Goal: Task Accomplishment & Management: Use online tool/utility

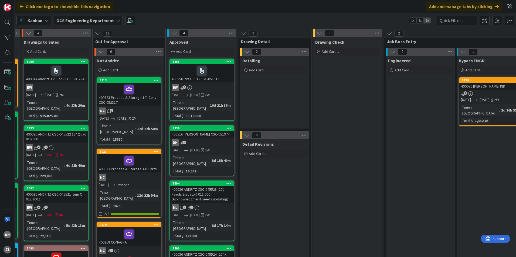
scroll to position [0, 470]
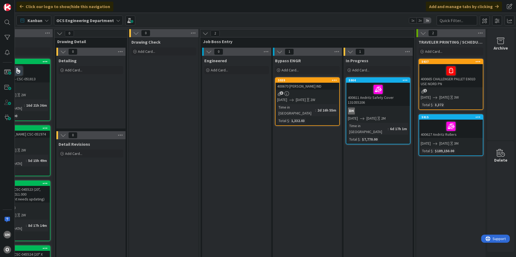
scroll to position [0, 470]
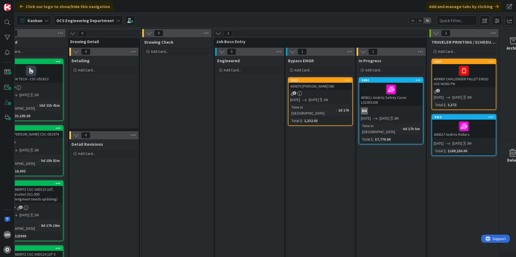
scroll to position [0, 454]
